Goal: Task Accomplishment & Management: Manage account settings

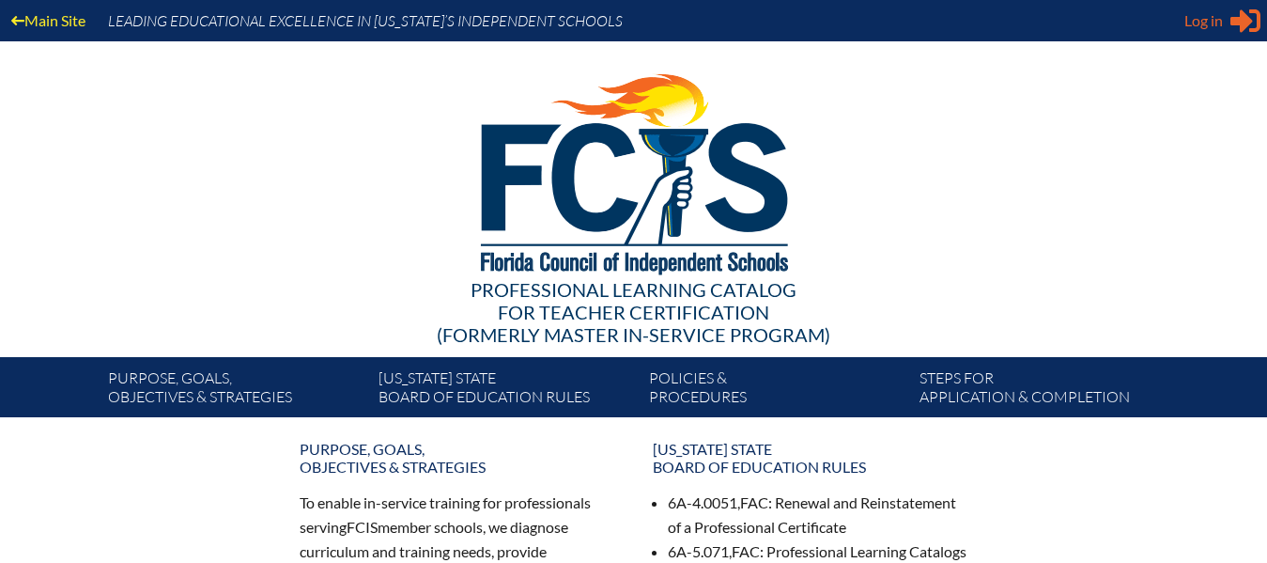
click at [1233, 23] on icon at bounding box center [1246, 20] width 30 height 23
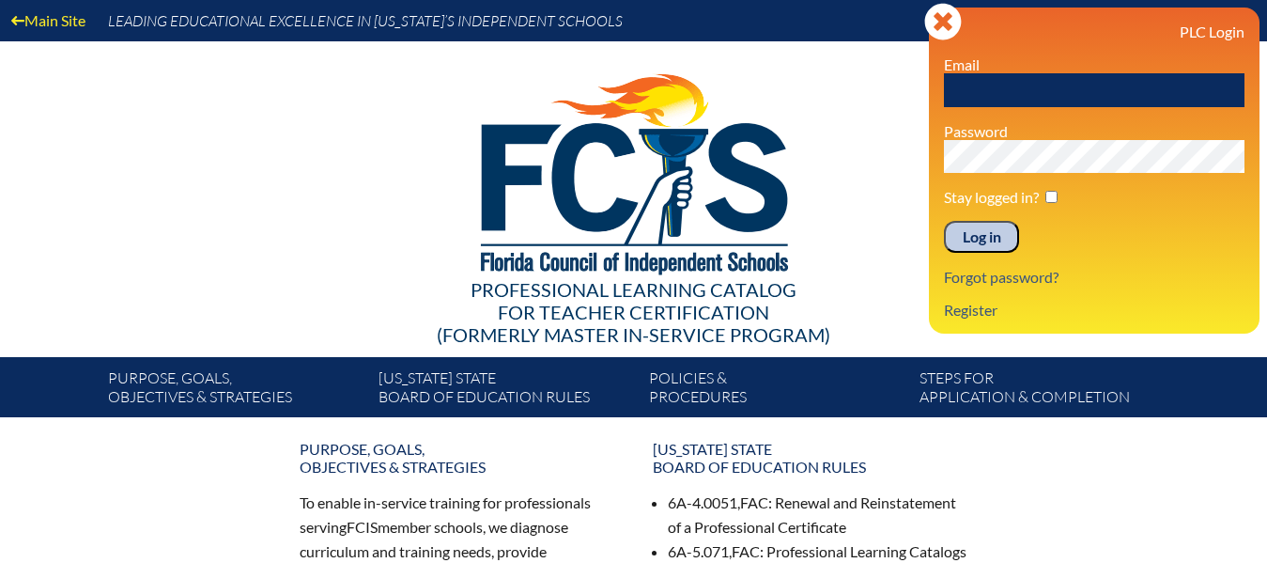
click at [1014, 99] on input "text" at bounding box center [1094, 90] width 301 height 34
type input "[PERSON_NAME][EMAIL_ADDRESS][PERSON_NAME][DOMAIN_NAME]"
click at [985, 238] on input "Log in" at bounding box center [981, 237] width 75 height 32
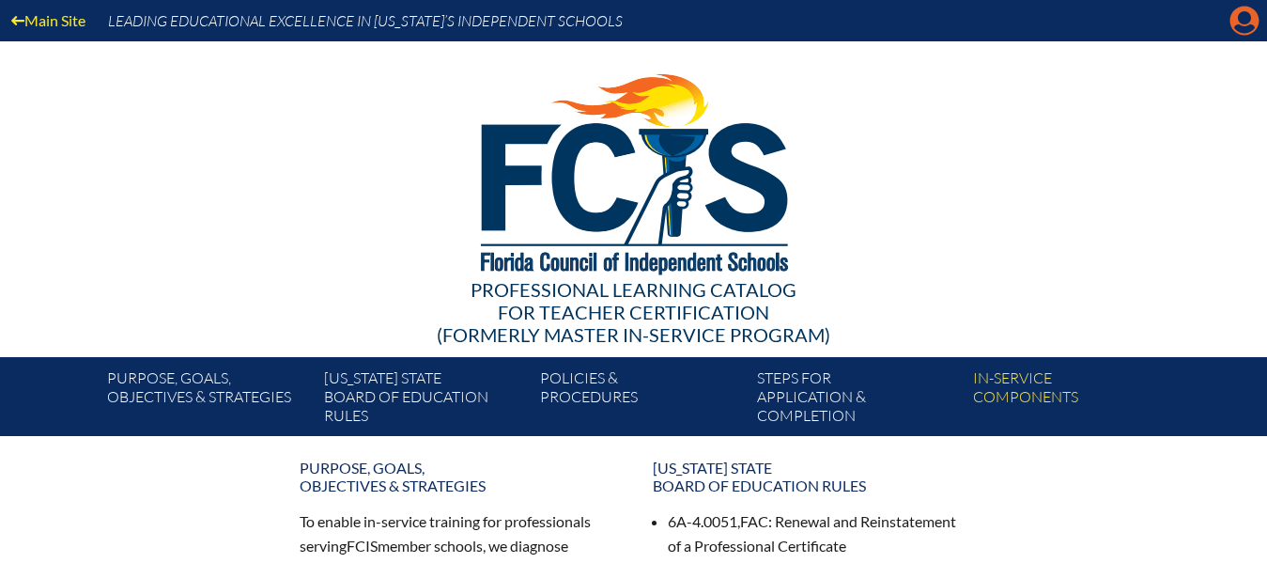
click at [1235, 20] on icon at bounding box center [1245, 21] width 29 height 29
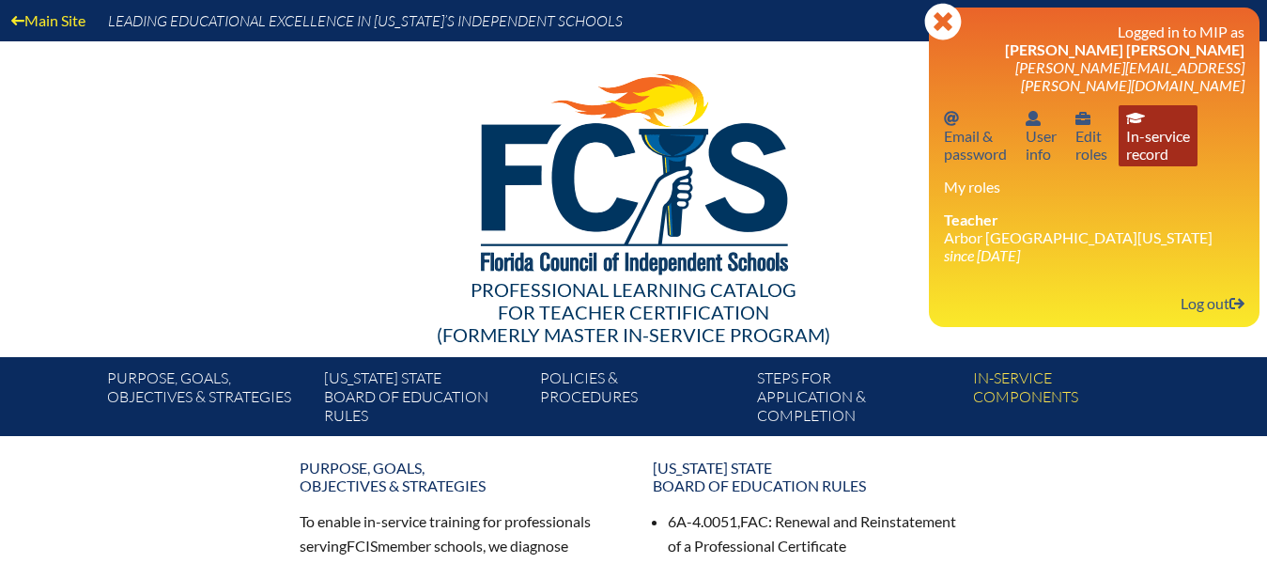
click at [1155, 132] on link "In-service record In-service record" at bounding box center [1158, 135] width 79 height 61
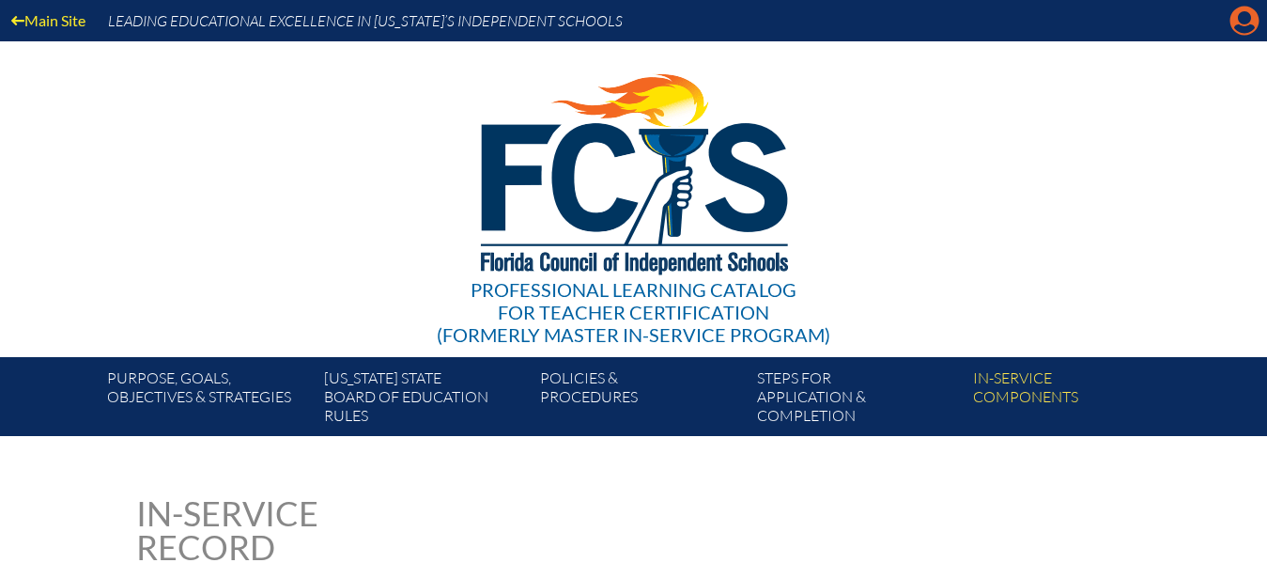
click at [1240, 18] on icon "Manage account" at bounding box center [1245, 21] width 30 height 30
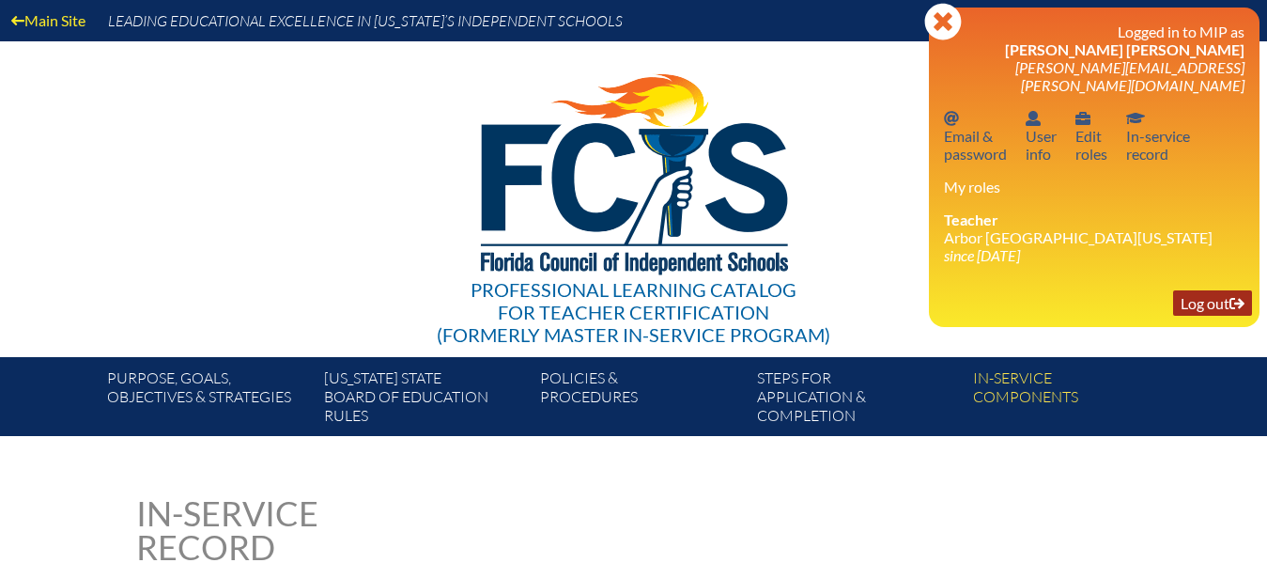
click at [1213, 290] on link "Log out Log out" at bounding box center [1212, 302] width 79 height 25
